Goal: Task Accomplishment & Management: Complete application form

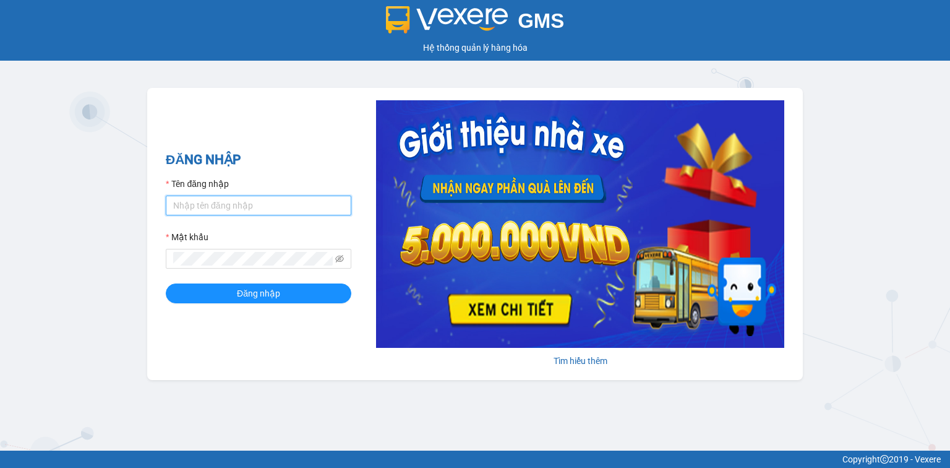
click at [282, 203] on input "Tên đăng nhập" at bounding box center [259, 205] width 186 height 20
type input "nttha.hhg"
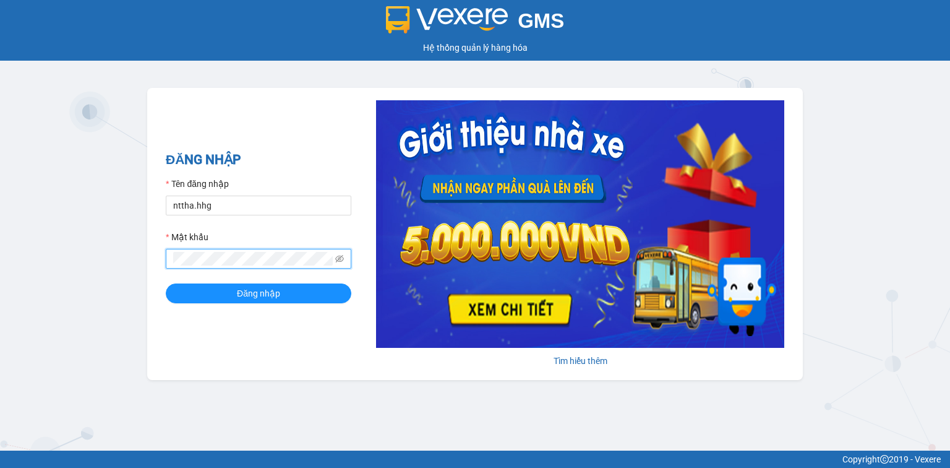
click at [166, 283] on button "Đăng nhập" at bounding box center [259, 293] width 186 height 20
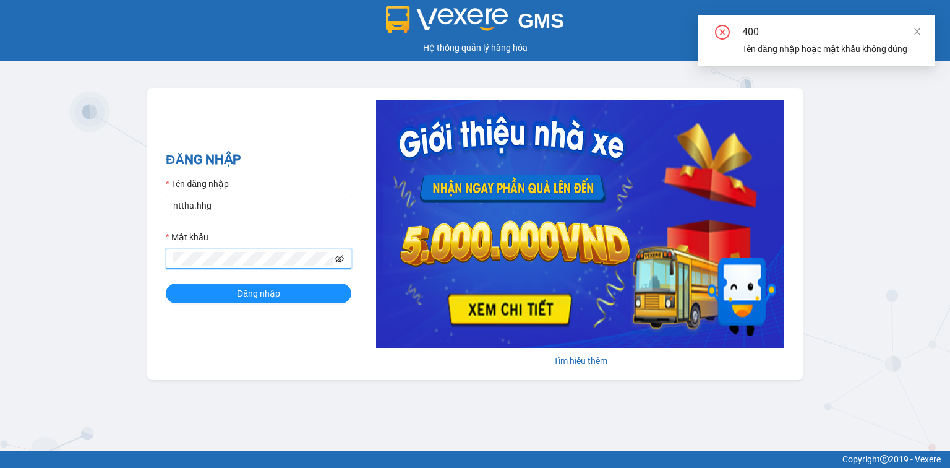
click at [338, 255] on icon "eye-invisible" at bounding box center [339, 258] width 9 height 9
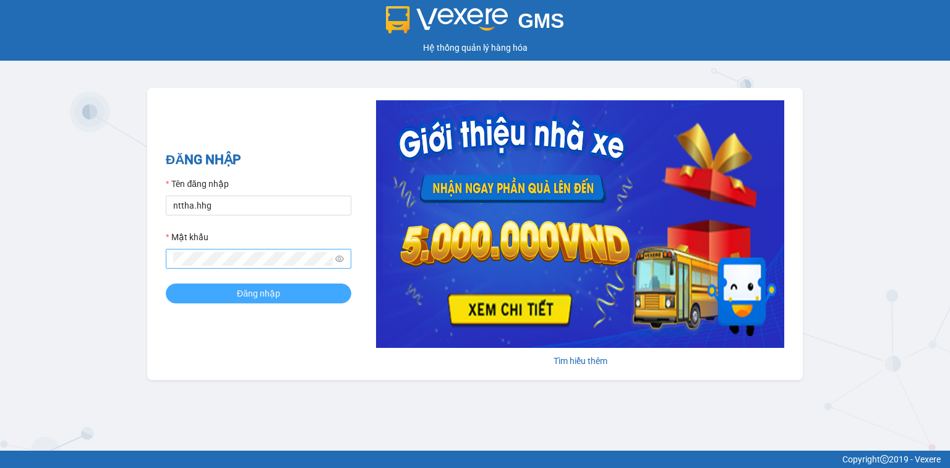
click at [264, 291] on span "Đăng nhập" at bounding box center [258, 293] width 43 height 14
click at [210, 291] on button "Đăng nhập" at bounding box center [259, 293] width 186 height 20
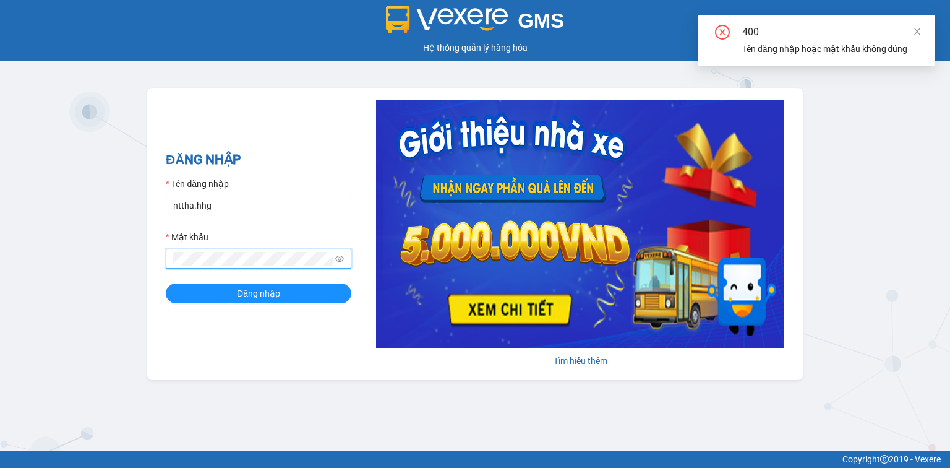
click at [156, 256] on div "ĐĂNG NHẬP Tên đăng nhập nttha.hhg Mật khẩu Đăng nhập Tìm hiểu thêm" at bounding box center [475, 234] width 656 height 292
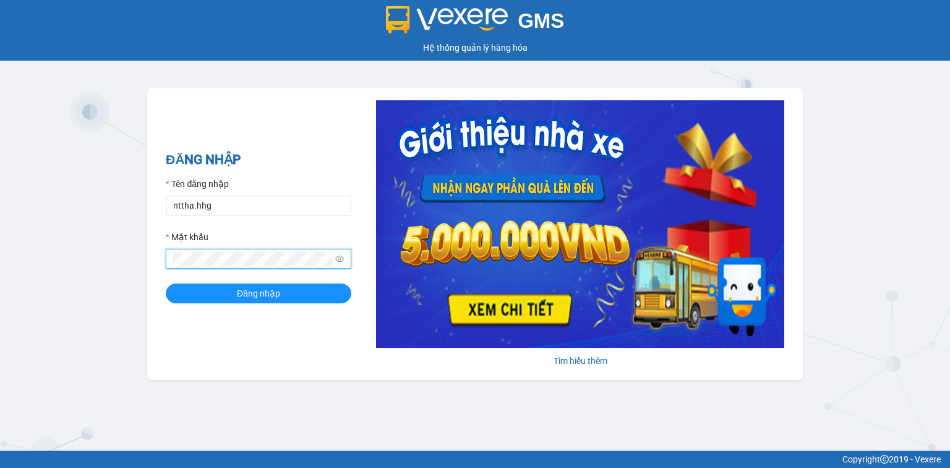
click at [166, 283] on button "Đăng nhập" at bounding box center [259, 293] width 186 height 20
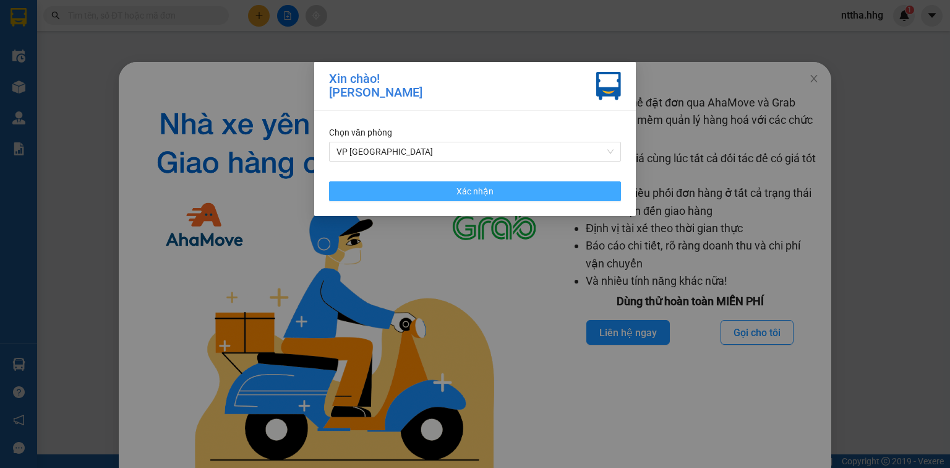
click at [471, 193] on button "Xác nhận" at bounding box center [475, 191] width 292 height 20
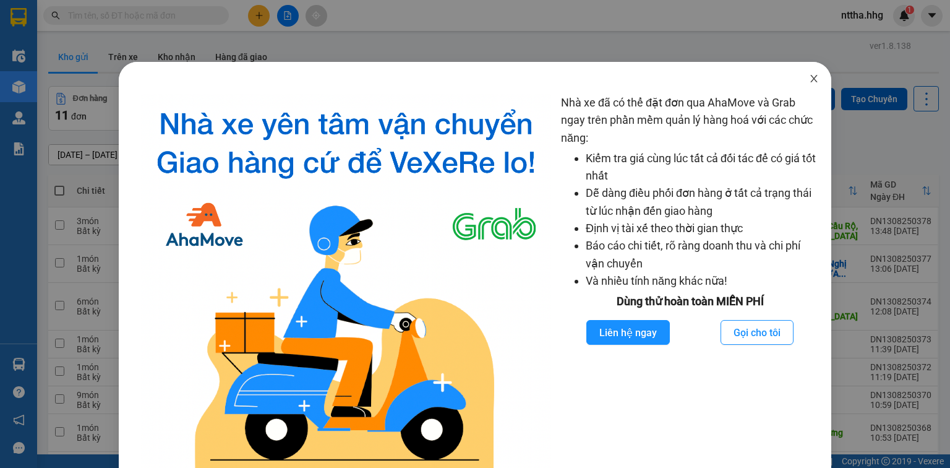
click at [471, 77] on icon "close" at bounding box center [813, 78] width 7 height 7
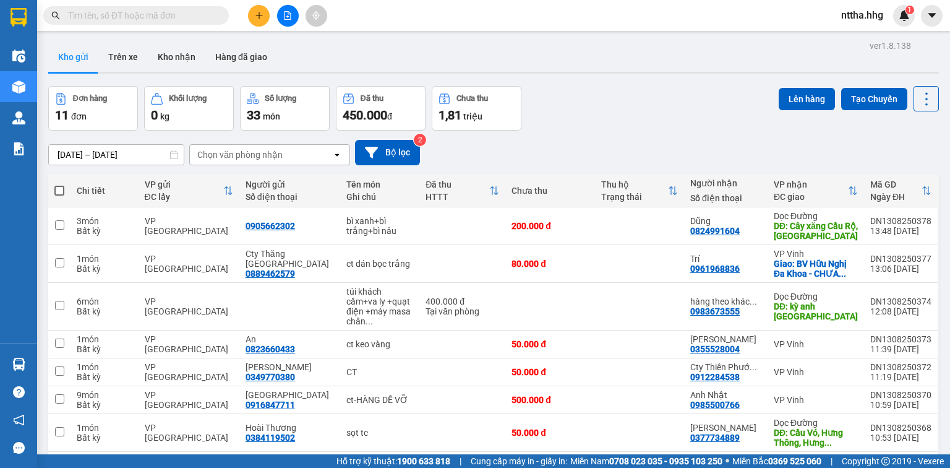
click at [471, 86] on div "Đơn hàng 11 đơn Khối lượng 0 kg Số lượng 33 món Đã thu 450.000 đ Chưa thu 1,81 …" at bounding box center [493, 108] width 891 height 45
click at [471, 230] on div "200.000 đ" at bounding box center [550, 226] width 77 height 10
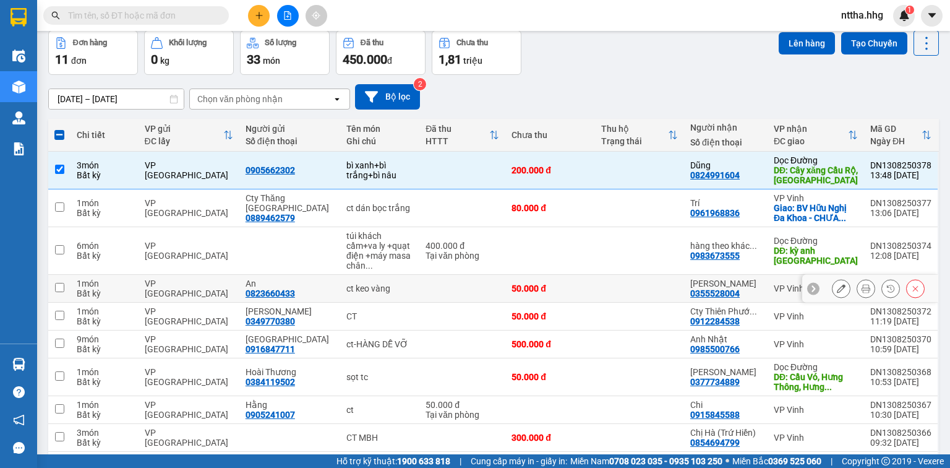
scroll to position [119, 0]
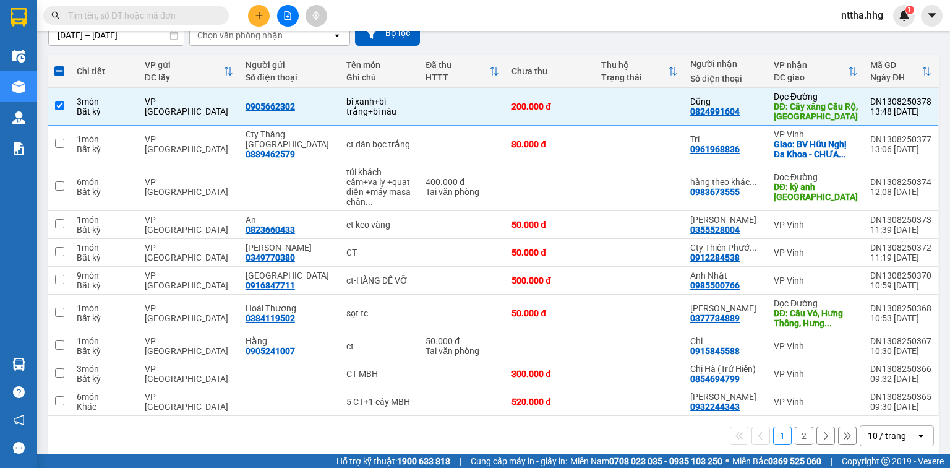
click at [471, 378] on div "10 / trang" at bounding box center [887, 435] width 38 height 12
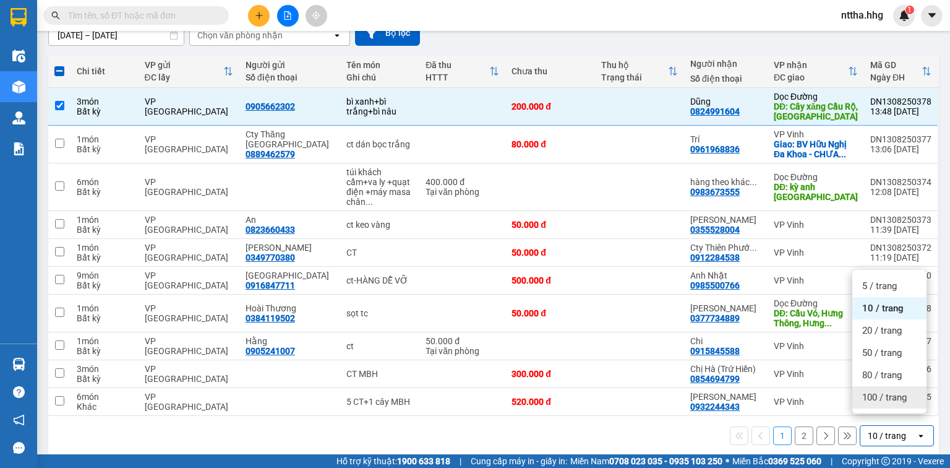
click at [471, 378] on span "100 / trang" at bounding box center [884, 397] width 45 height 12
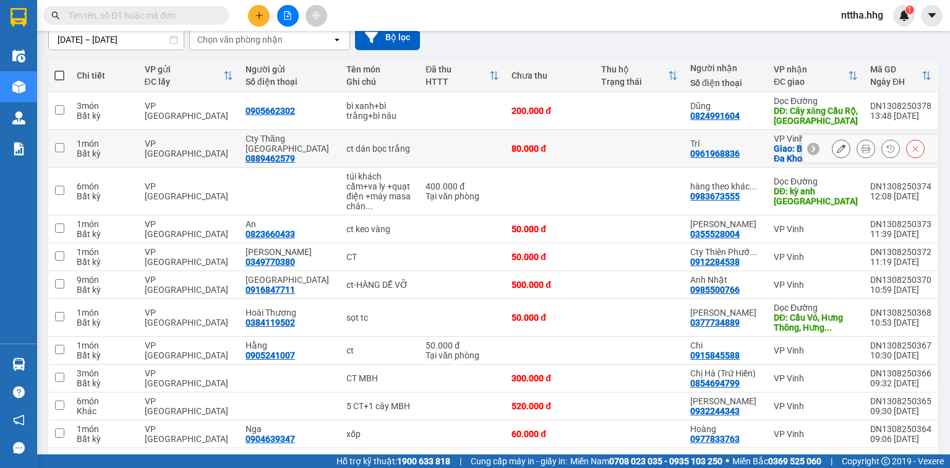
scroll to position [98, 0]
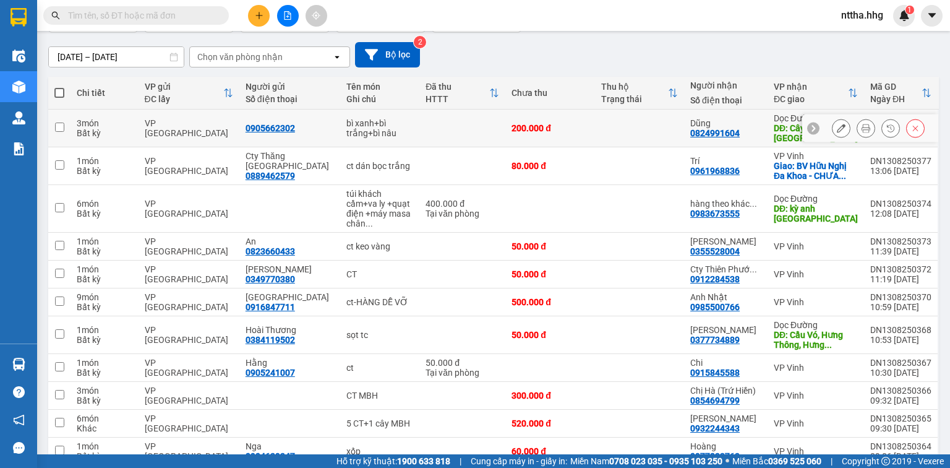
click at [59, 126] on input "checkbox" at bounding box center [59, 126] width 9 height 9
checkbox input "true"
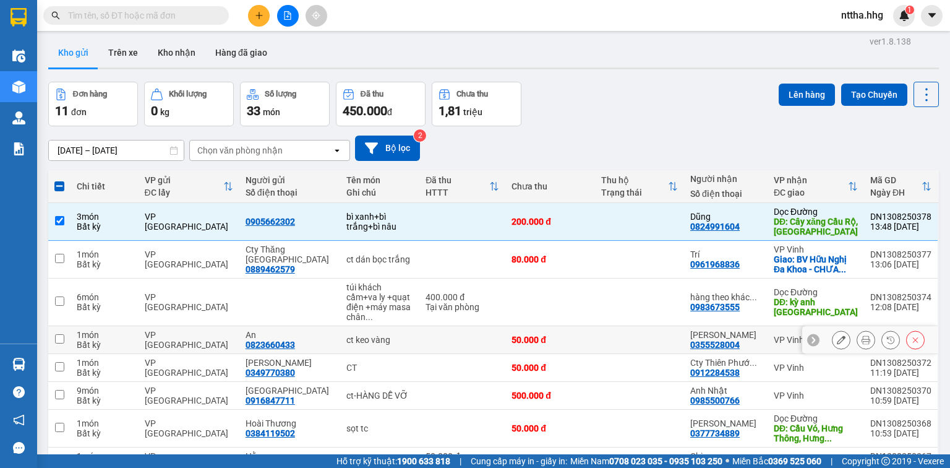
scroll to position [0, 0]
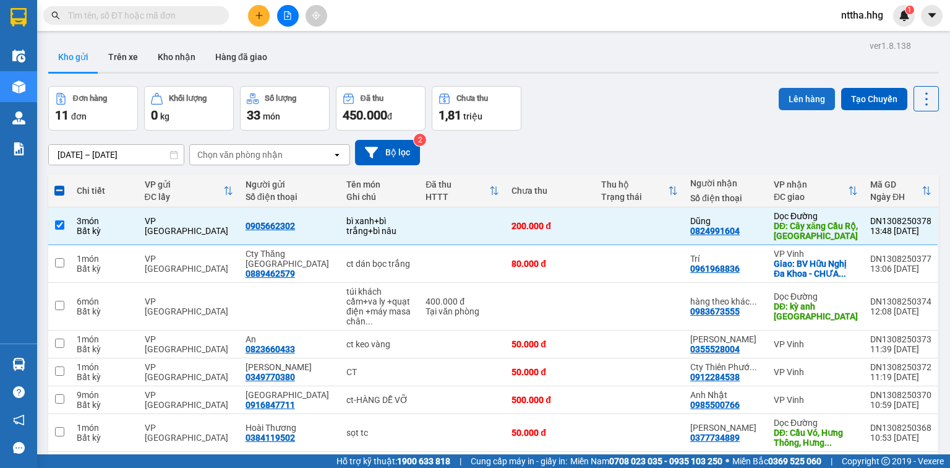
click at [471, 99] on button "Lên hàng" at bounding box center [807, 99] width 56 height 22
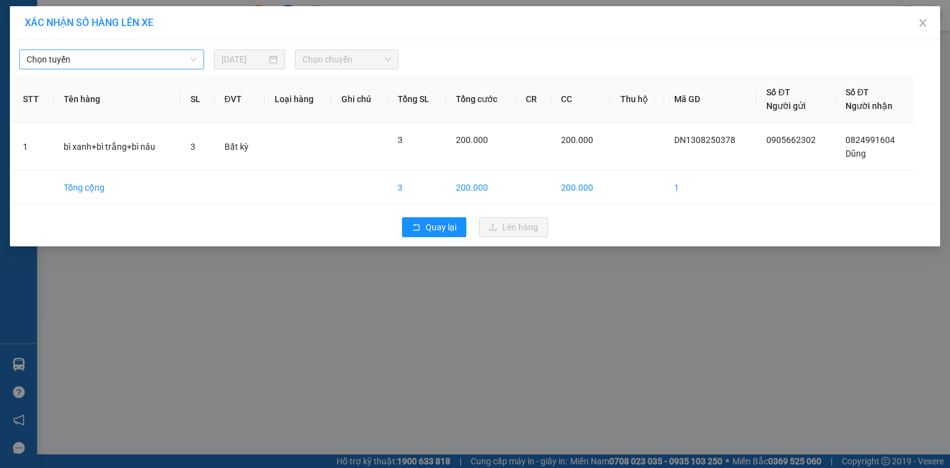
click at [188, 66] on span "Chọn tuyến" at bounding box center [112, 59] width 170 height 19
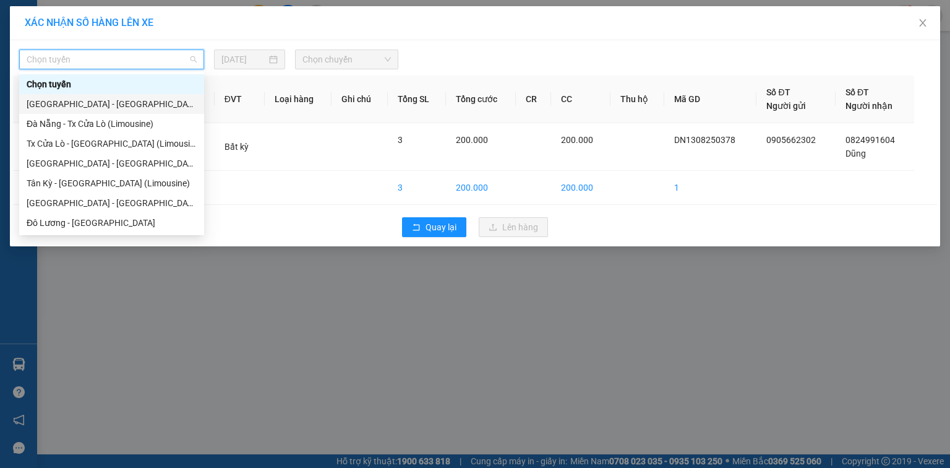
click at [109, 99] on div "[GEOGRAPHIC_DATA] - [GEOGRAPHIC_DATA]" at bounding box center [112, 104] width 170 height 14
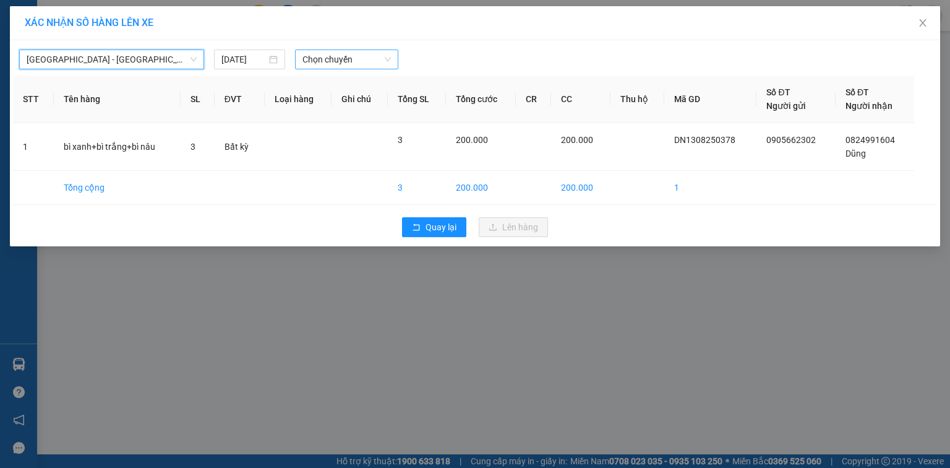
click at [330, 57] on span "Chọn chuyến" at bounding box center [347, 59] width 89 height 19
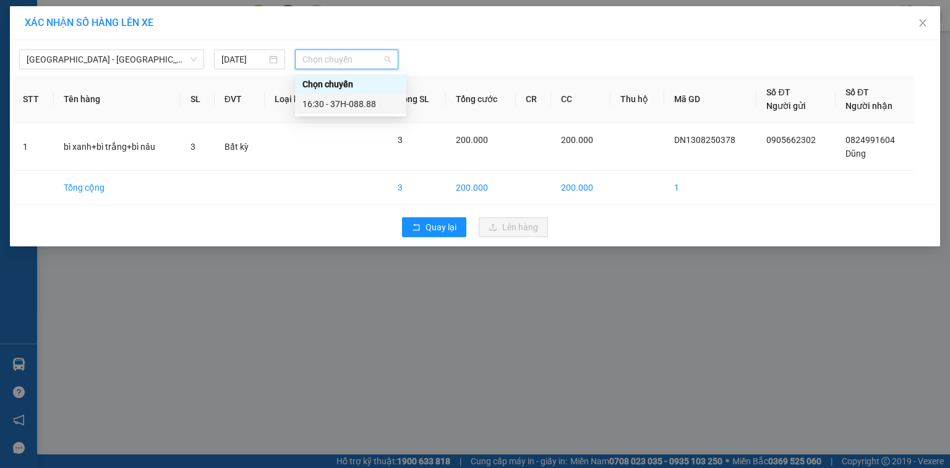
click at [324, 98] on div "16:30 - 37H-088.88" at bounding box center [351, 104] width 97 height 14
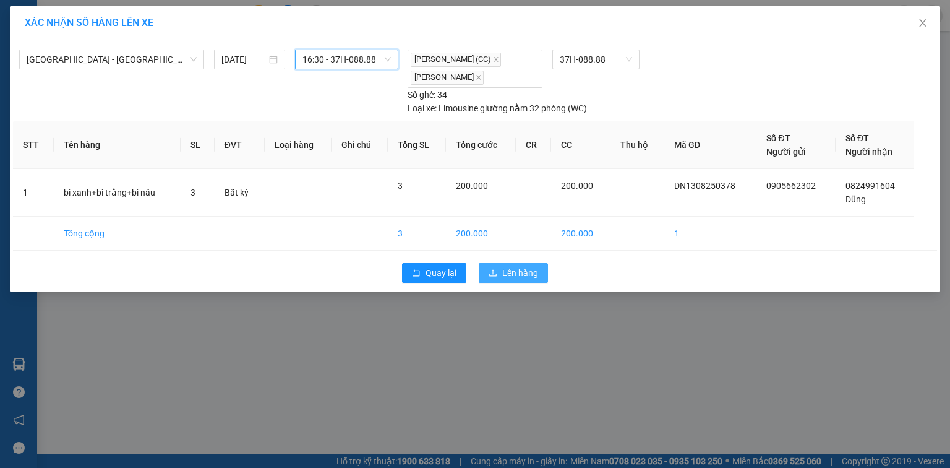
click at [471, 269] on span "Lên hàng" at bounding box center [520, 273] width 36 height 14
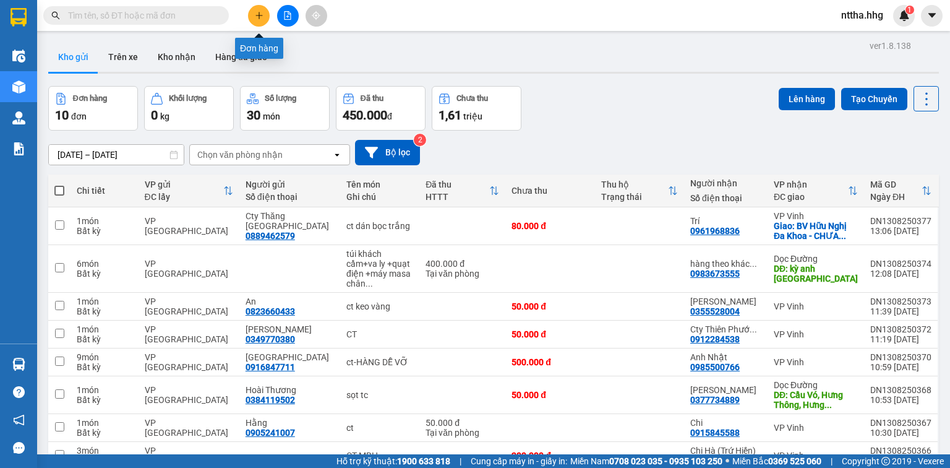
click at [256, 14] on icon "plus" at bounding box center [259, 15] width 9 height 9
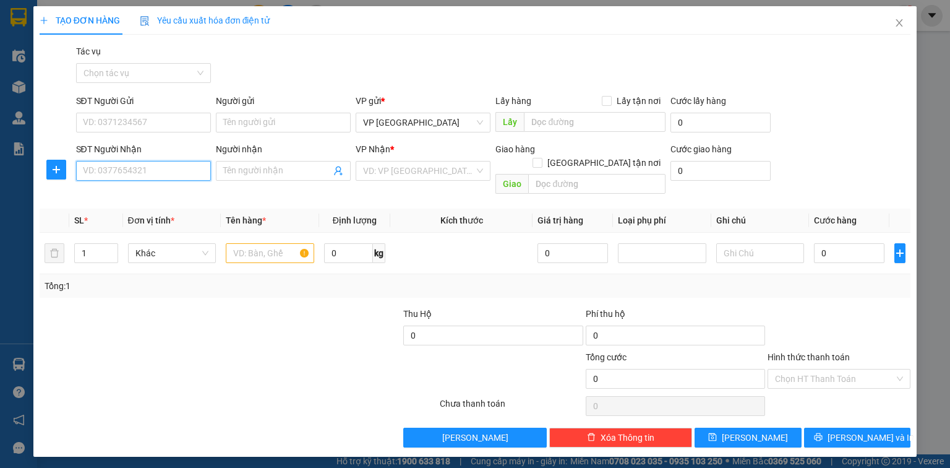
click at [118, 171] on input "SĐT Người Nhận" at bounding box center [143, 171] width 135 height 20
type input "0919681147"
click at [101, 201] on div "0919681147 - Vinh" at bounding box center [144, 196] width 120 height 14
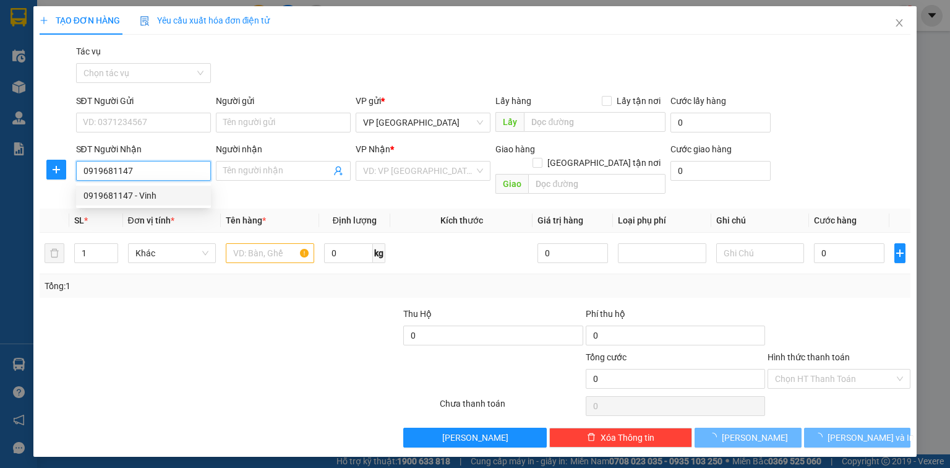
type input "Vinh"
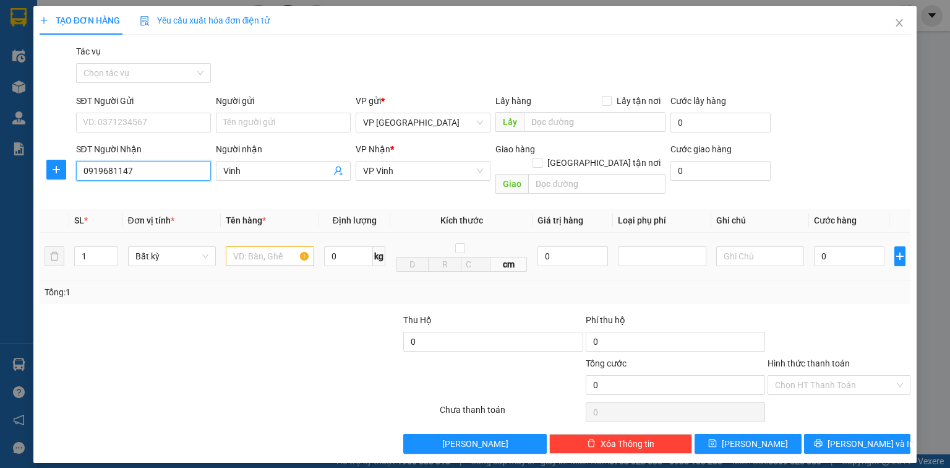
type input "0919681147"
click at [260, 249] on input "text" at bounding box center [270, 256] width 88 height 20
type input "ct"
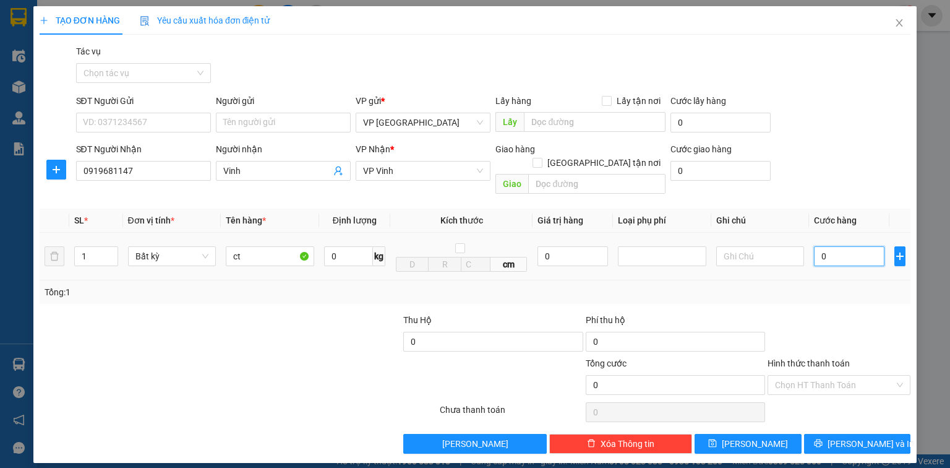
type input "5"
type input "50"
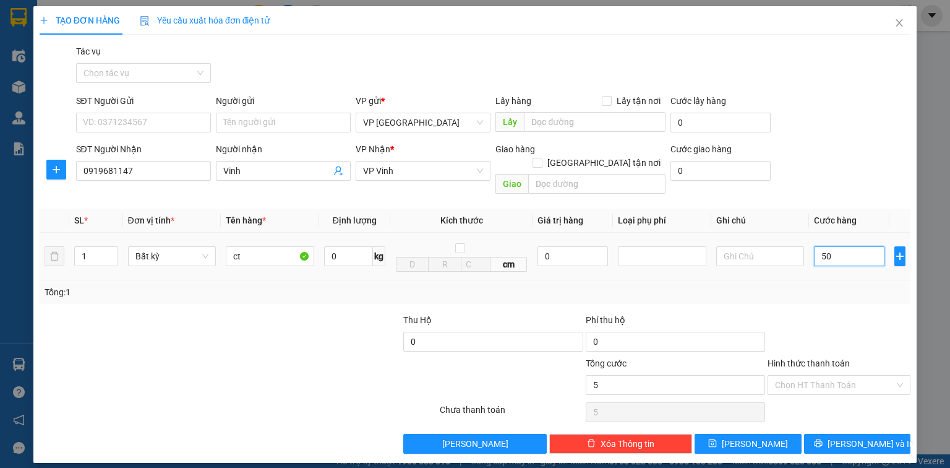
type input "50"
type input "500"
type input "5.000"
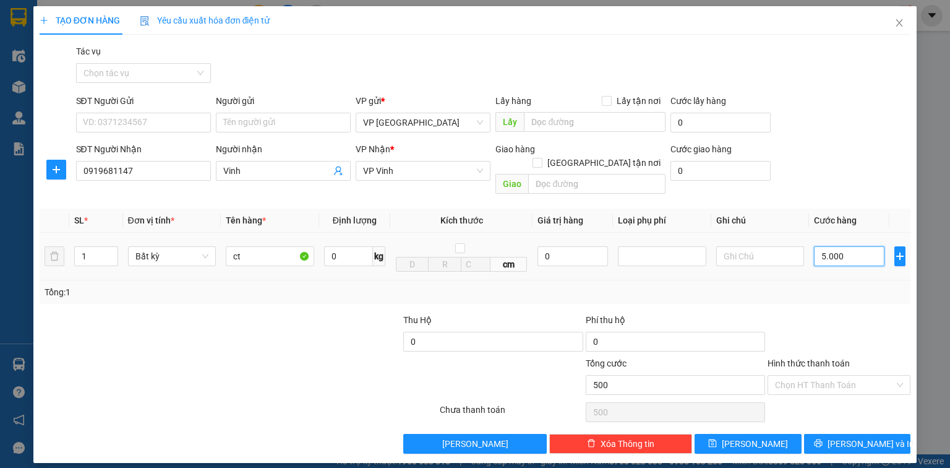
type input "5.000"
type input "50.000"
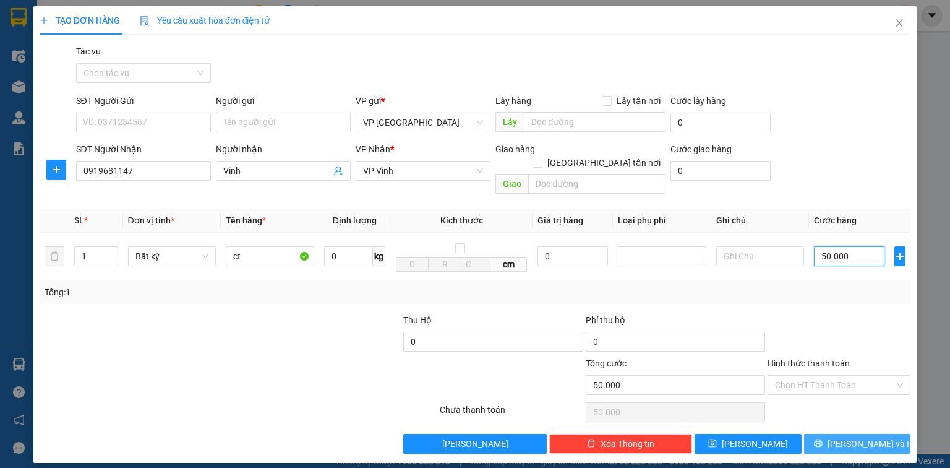
type input "50.000"
click at [471, 378] on icon "printer" at bounding box center [818, 443] width 8 height 8
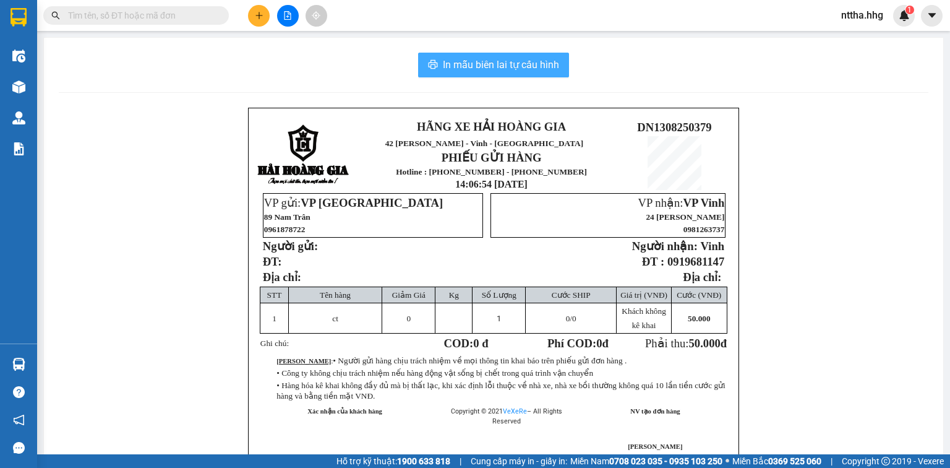
click at [457, 69] on span "In mẫu biên lai tự cấu hình" at bounding box center [501, 64] width 116 height 15
